Goal: Information Seeking & Learning: Learn about a topic

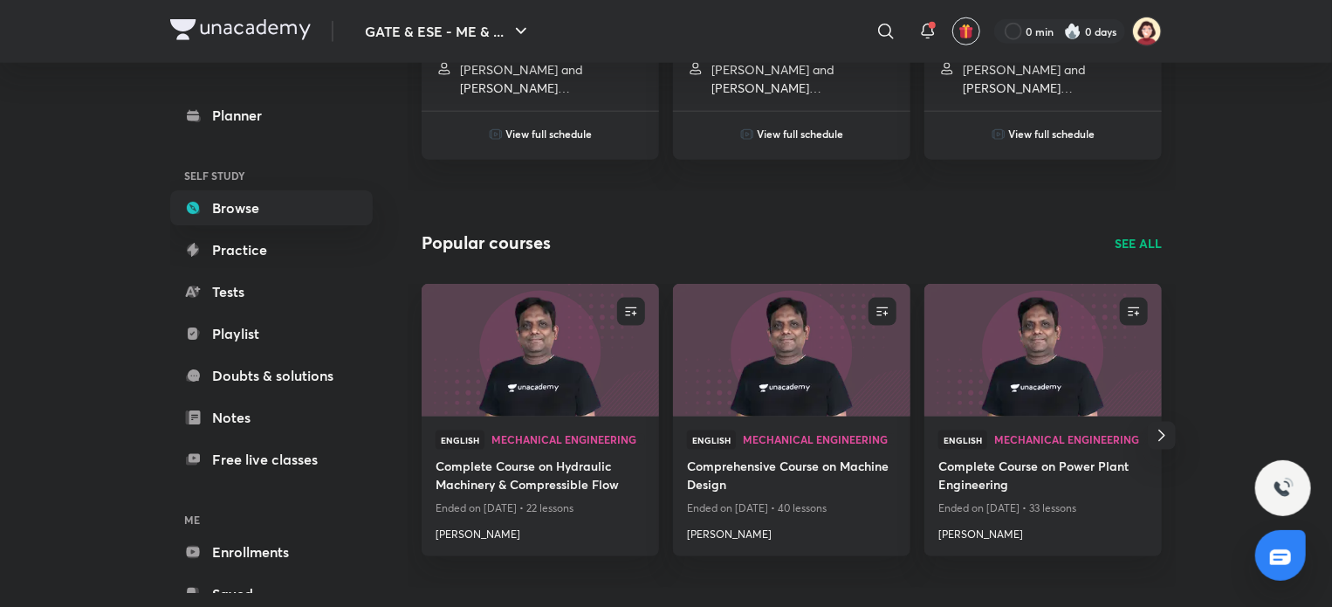
click at [749, 230] on div "Popular courses SEE ALL" at bounding box center [792, 243] width 740 height 26
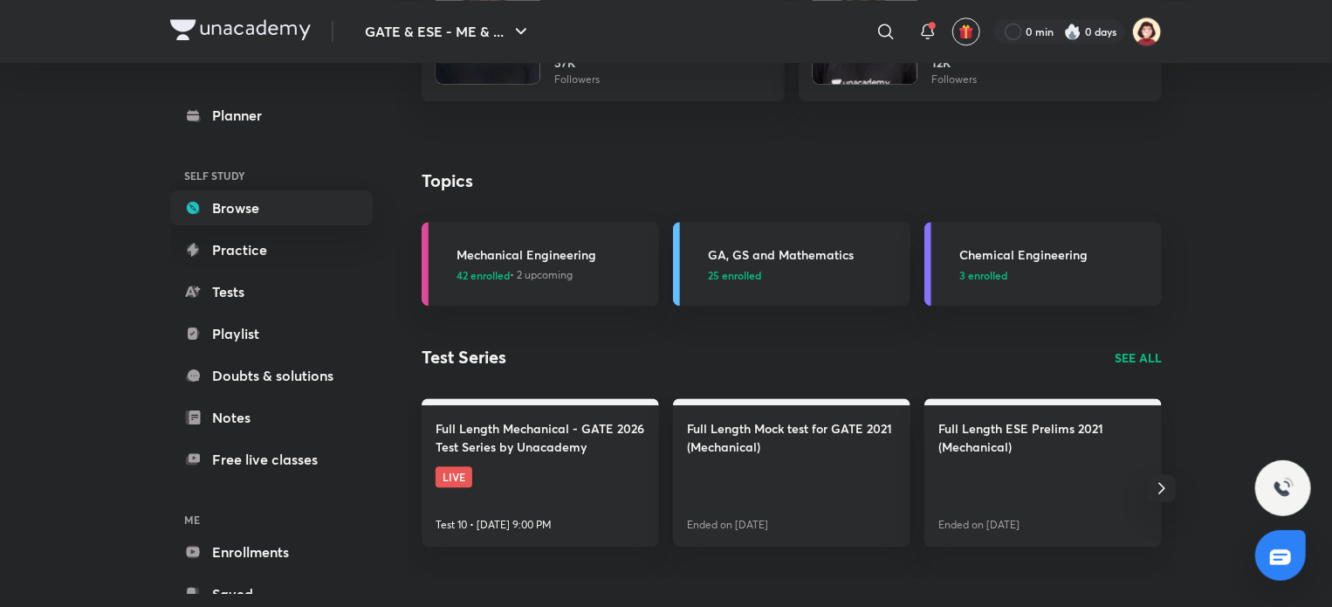
scroll to position [2285, 0]
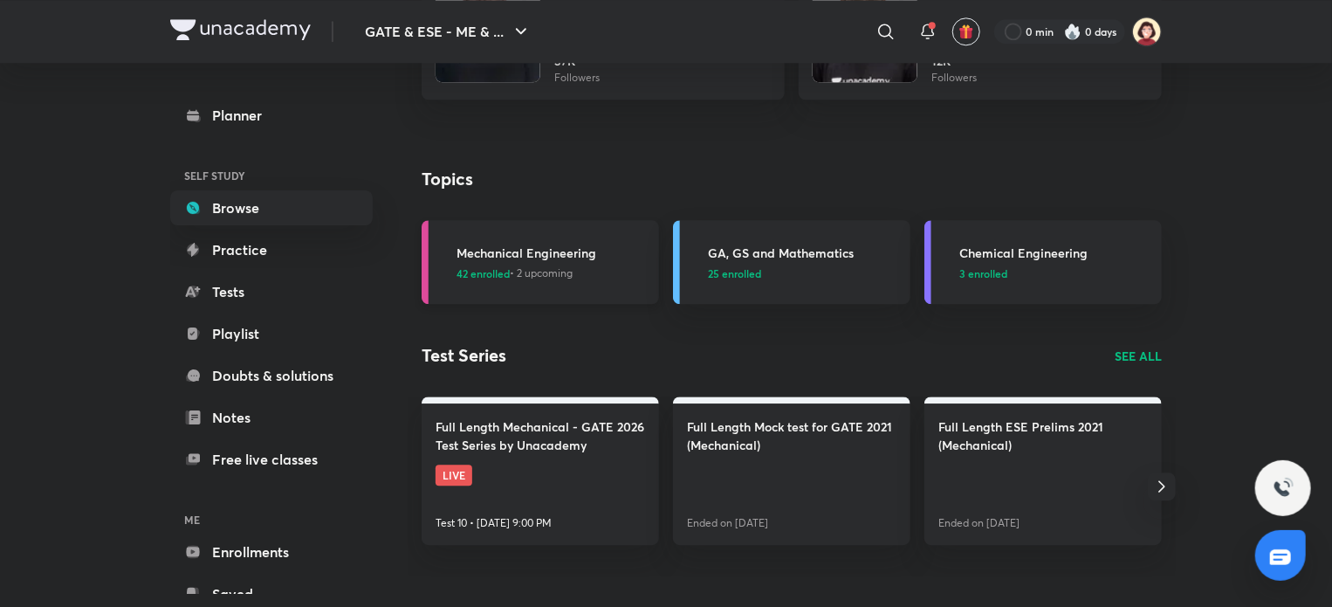
click at [573, 244] on h3 "Mechanical Engineering" at bounding box center [552, 253] width 192 height 18
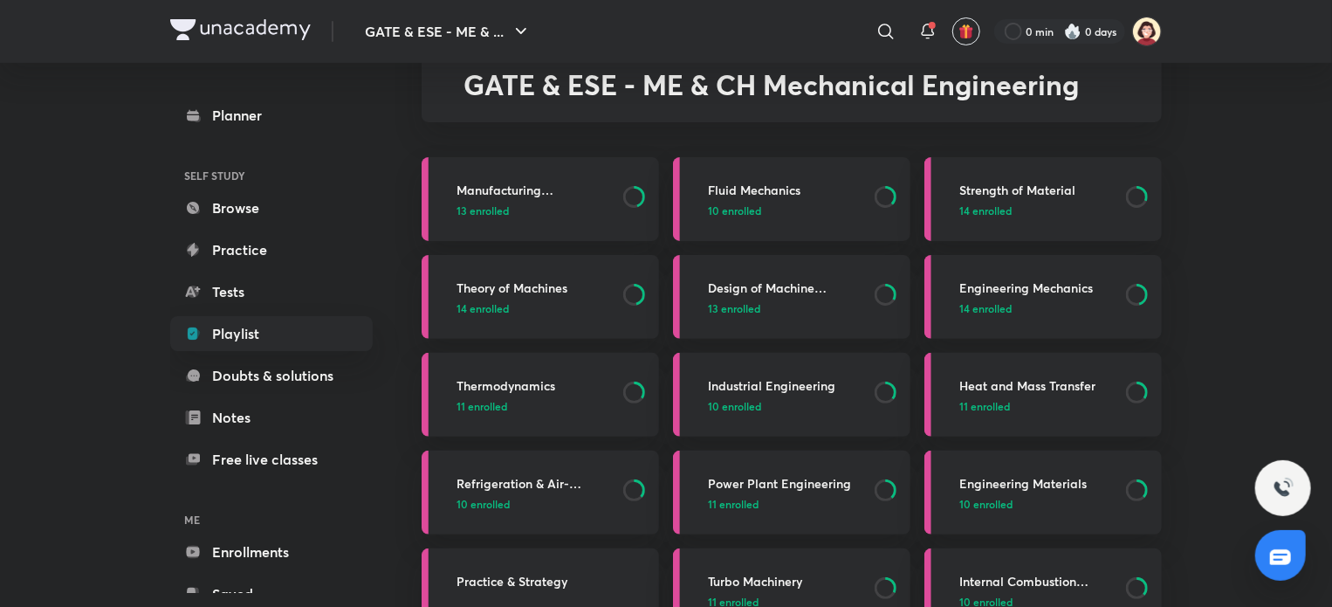
scroll to position [98, 0]
click at [545, 290] on h3 "Theory of Machines" at bounding box center [534, 289] width 156 height 18
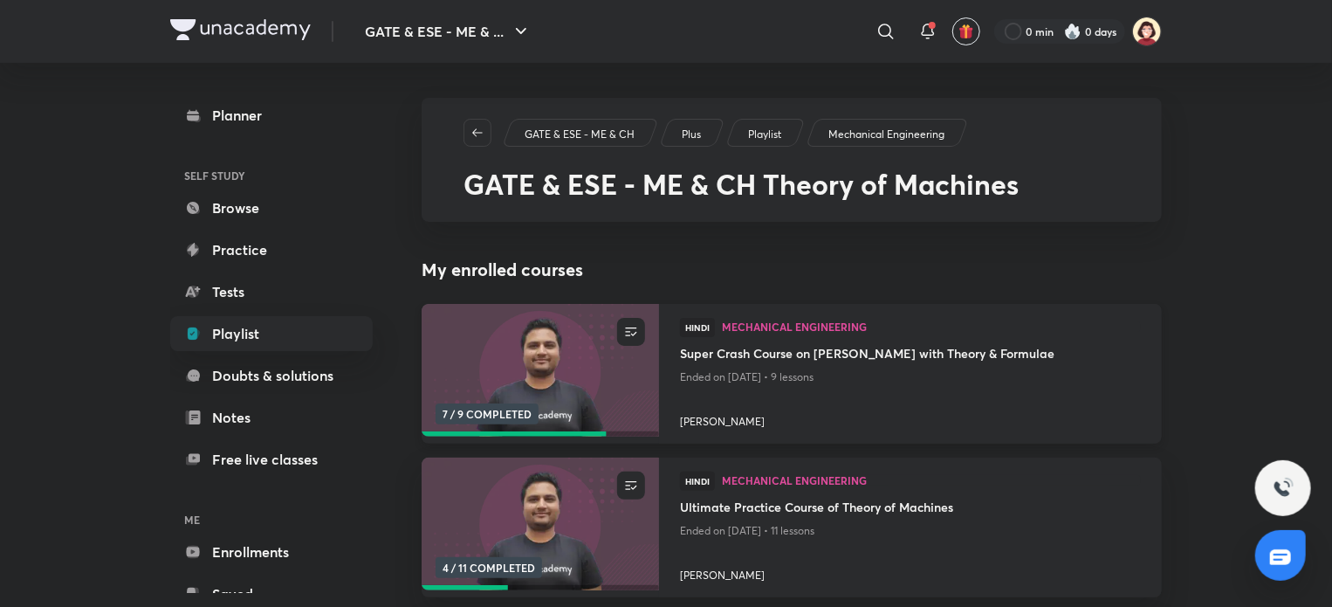
click at [580, 367] on img at bounding box center [540, 370] width 242 height 135
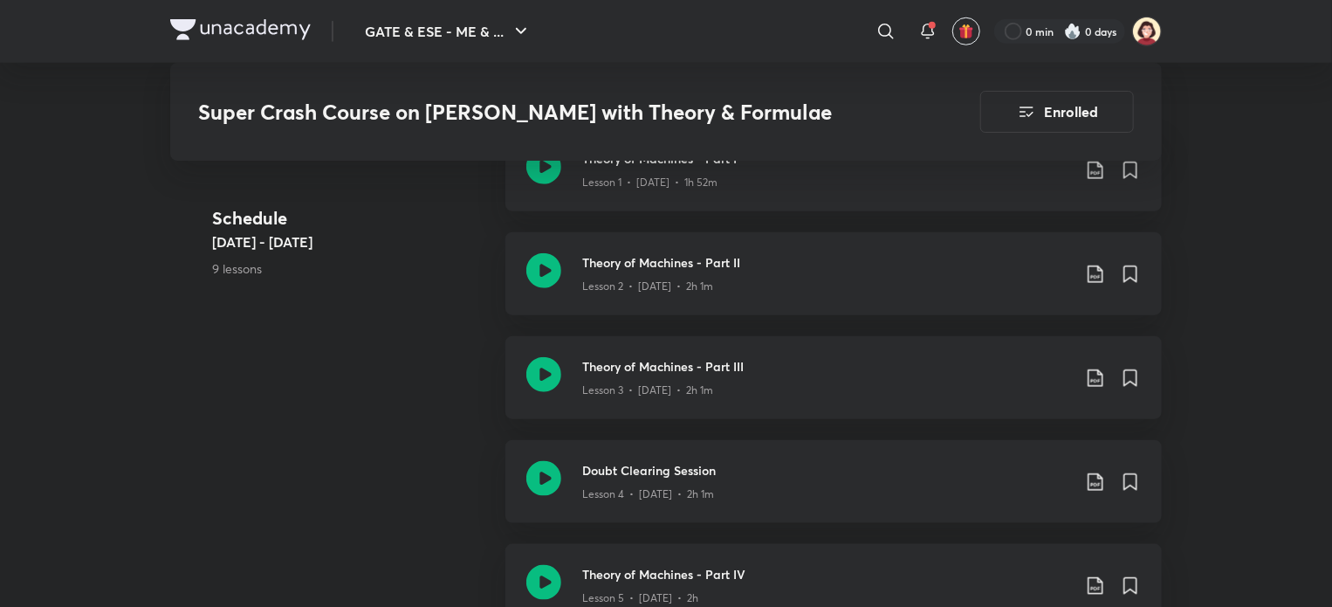
scroll to position [791, 0]
click at [721, 356] on h3 "Theory of Machines - Part III" at bounding box center [826, 365] width 489 height 18
